Goal: Task Accomplishment & Management: Manage account settings

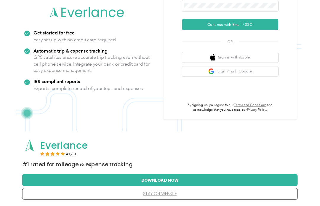
scroll to position [101, 0]
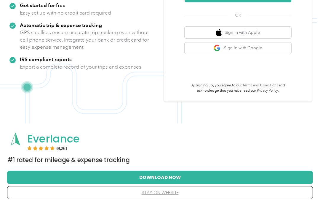
click at [161, 175] on button "Download Now" at bounding box center [160, 177] width 287 height 12
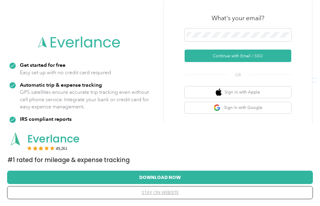
scroll to position [42, 0]
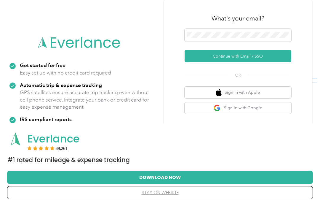
click at [256, 55] on button "Continue with Email / SSO" at bounding box center [238, 56] width 107 height 12
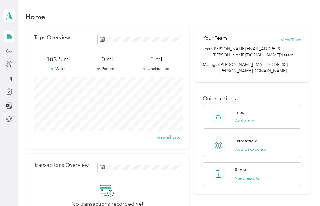
click at [177, 136] on button "View all trips" at bounding box center [169, 137] width 24 height 6
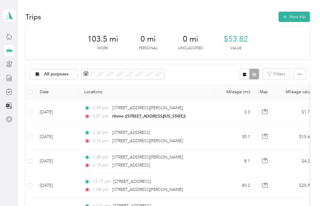
click at [9, 34] on icon at bounding box center [9, 36] width 7 height 7
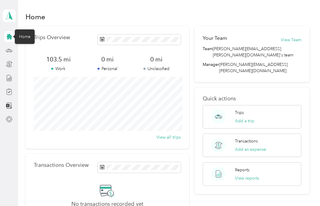
click at [10, 17] on polygon at bounding box center [10, 16] width 3 height 8
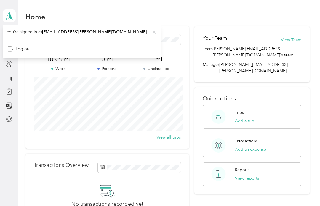
click at [205, 7] on div "Home Trips Overview 103.5 mi Work 0 mi Personal 0 mi Unclassified View all trip…" at bounding box center [167, 136] width 299 height 273
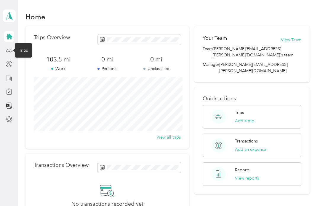
click at [9, 50] on icon at bounding box center [9, 50] width 7 height 7
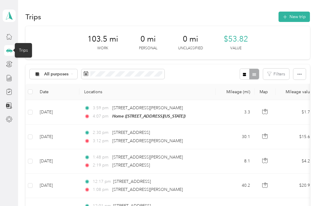
click at [304, 16] on button "New trip" at bounding box center [294, 17] width 31 height 10
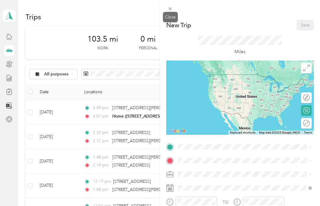
click at [171, 12] on div "Close" at bounding box center [170, 17] width 15 height 10
click at [168, 8] on icon at bounding box center [170, 8] width 5 height 5
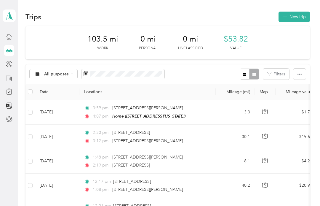
click at [166, 8] on div "Trips New trip 103.5 mi Work 0 mi Personal 0 mi Unclassified $53.82 Value All p…" at bounding box center [167, 160] width 299 height 321
click at [30, 119] on div "Settings" at bounding box center [26, 119] width 23 height 15
click at [12, 116] on div at bounding box center [9, 119] width 10 height 11
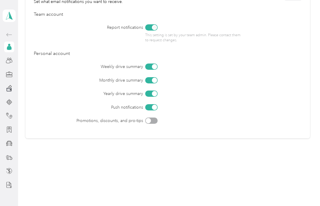
scroll to position [273, 0]
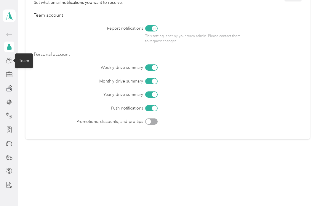
click at [9, 60] on icon at bounding box center [9, 60] width 7 height 7
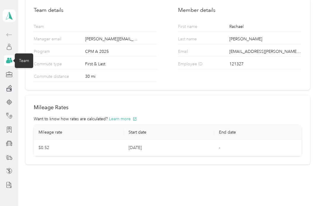
scroll to position [45, 0]
click at [9, 85] on icon at bounding box center [9, 88] width 7 height 7
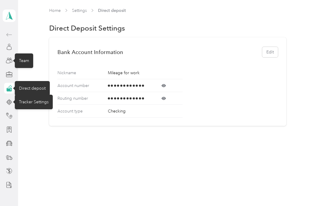
click at [11, 103] on icon at bounding box center [9, 102] width 7 height 7
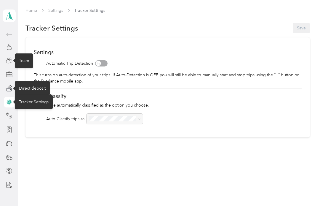
click at [65, 158] on div "Home Settings Tracker Settings Tracker Settings Save Settings Automatic Trip De…" at bounding box center [167, 85] width 299 height 170
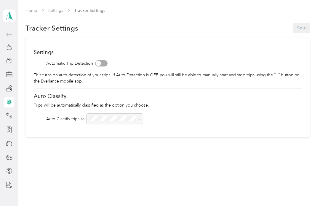
click at [29, 12] on link "Home" at bounding box center [32, 10] width 12 height 5
